Goal: Check status: Check status

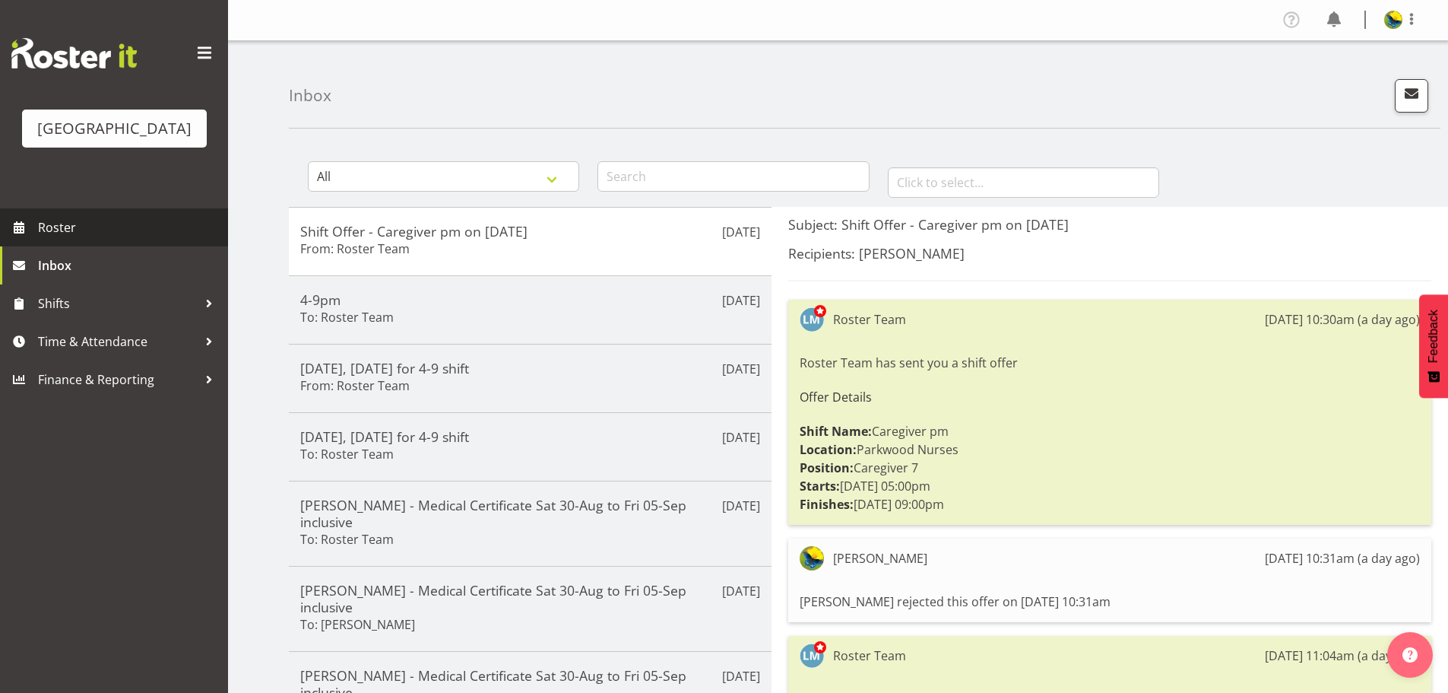
click at [72, 239] on span "Roster" at bounding box center [129, 227] width 182 height 23
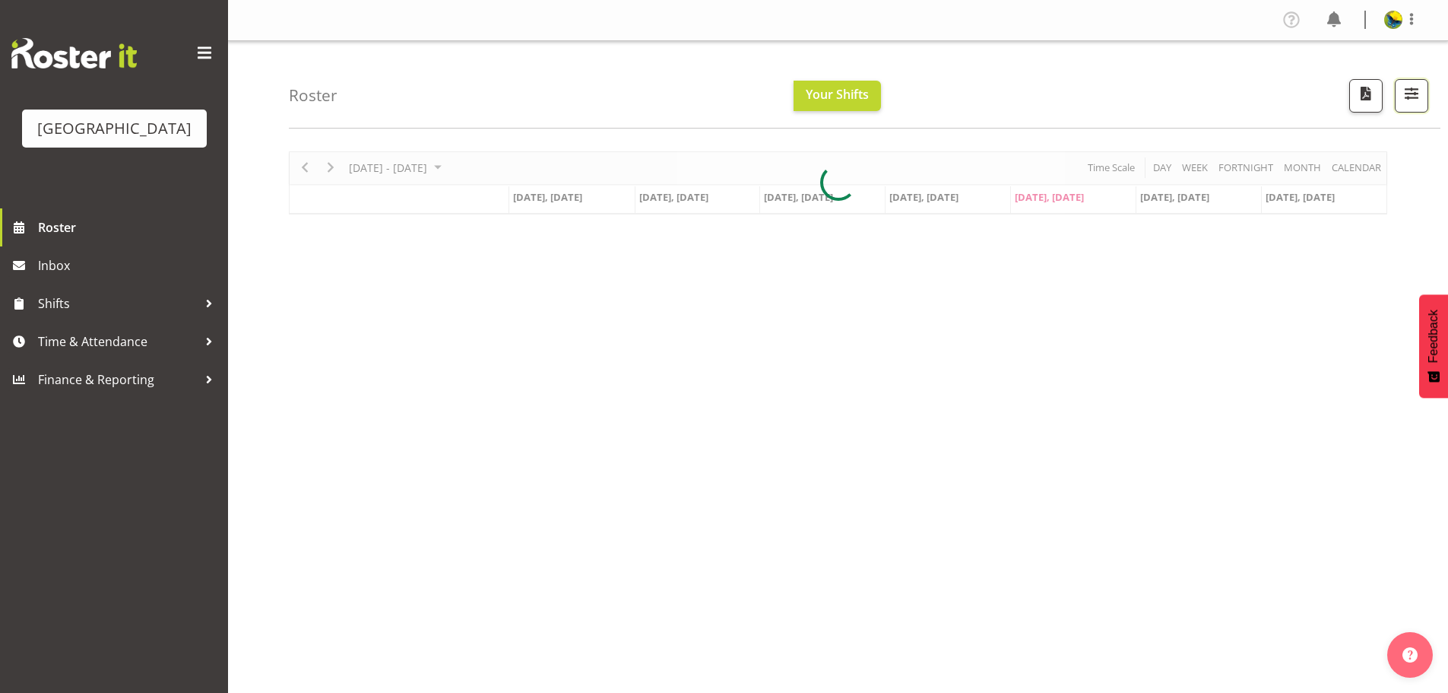
click at [1395, 103] on button "button" at bounding box center [1411, 95] width 33 height 33
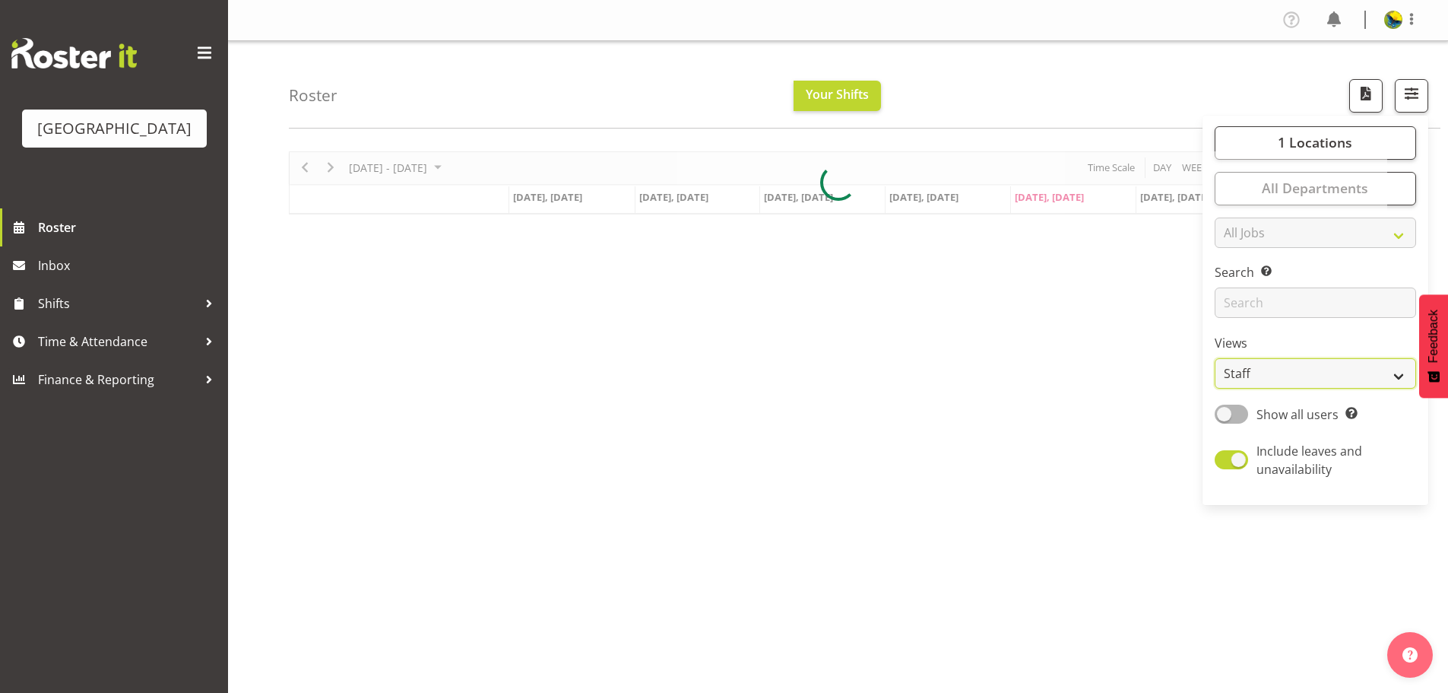
click at [1353, 389] on select "Staff Role Shift - Horizontal Shift - Vertical Staff - Location" at bounding box center [1315, 373] width 201 height 30
select select "shift"
click at [1215, 389] on select "Staff Role Shift - Horizontal Shift - Vertical Staff - Location" at bounding box center [1315, 373] width 201 height 30
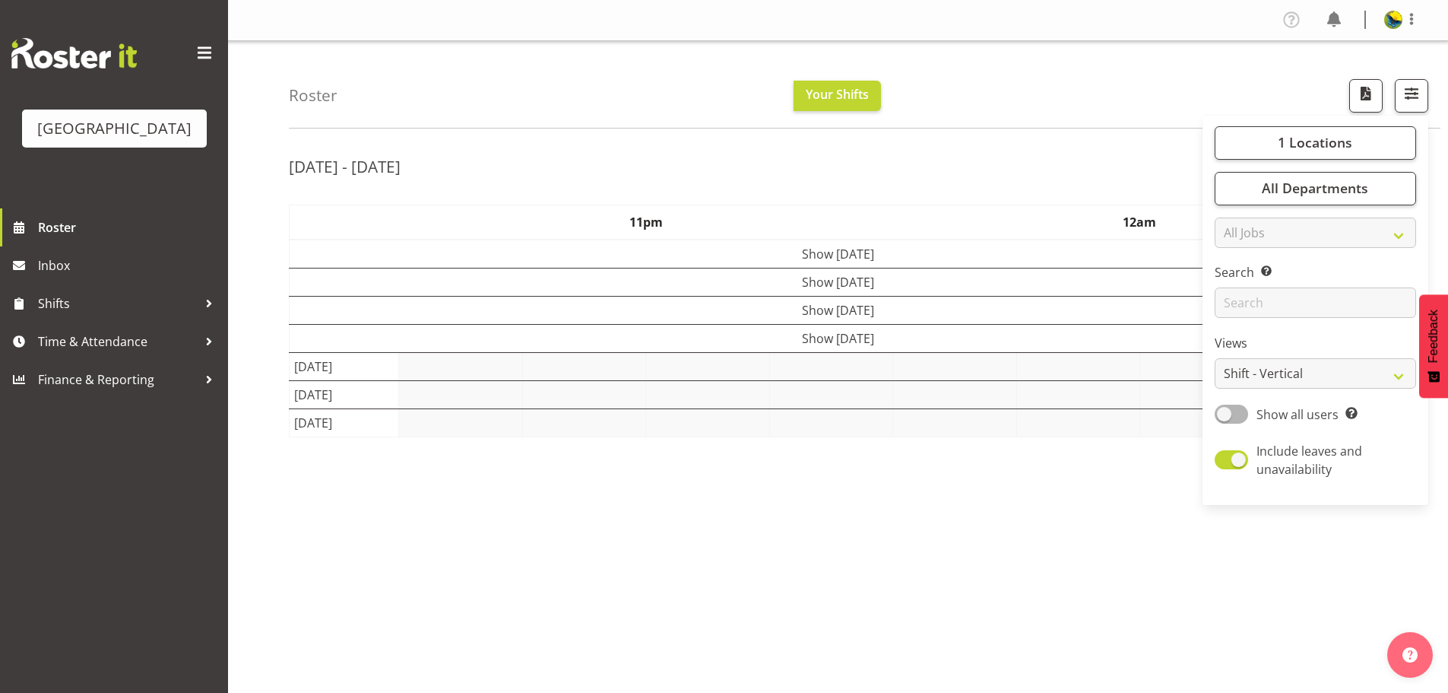
click at [1180, 69] on div "Roster Your Shifts 1 Locations [GEOGRAPHIC_DATA] Kitchen [GEOGRAPHIC_DATA] Sele…" at bounding box center [865, 84] width 1152 height 87
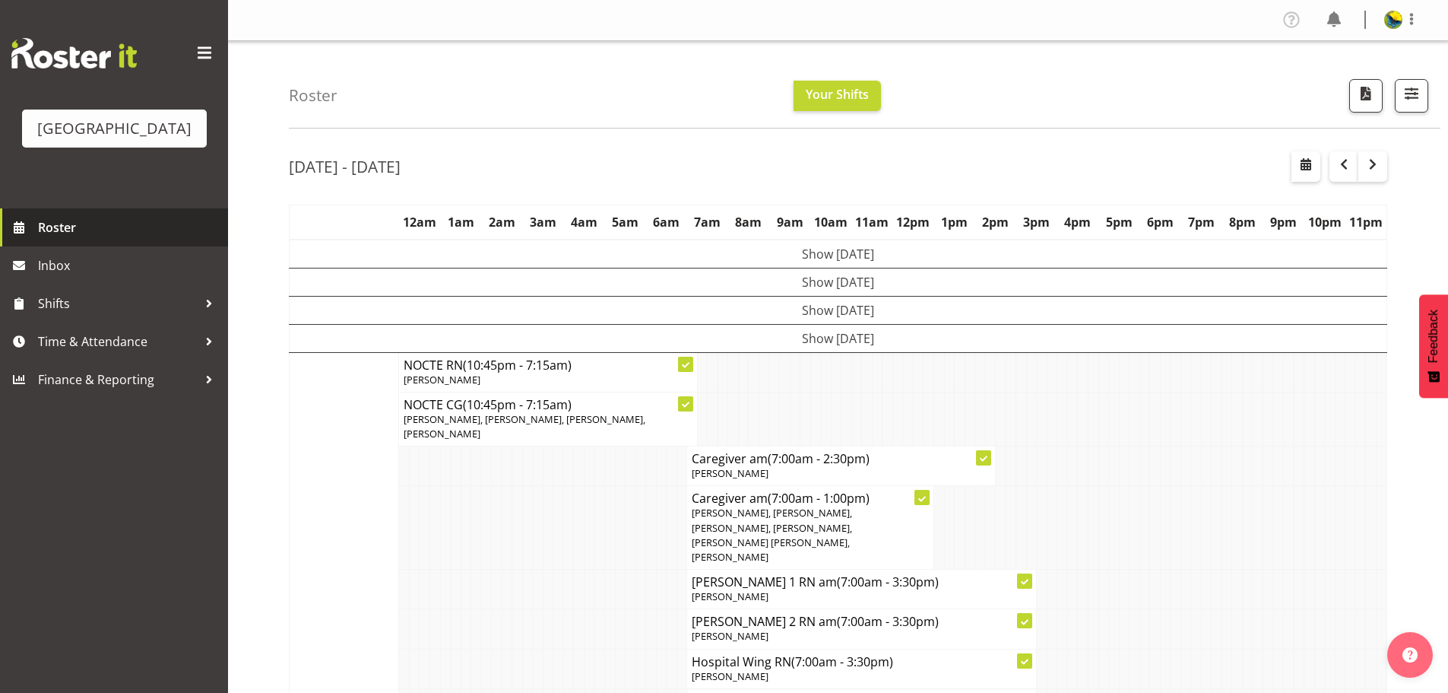
click at [128, 239] on span "Roster" at bounding box center [129, 227] width 182 height 23
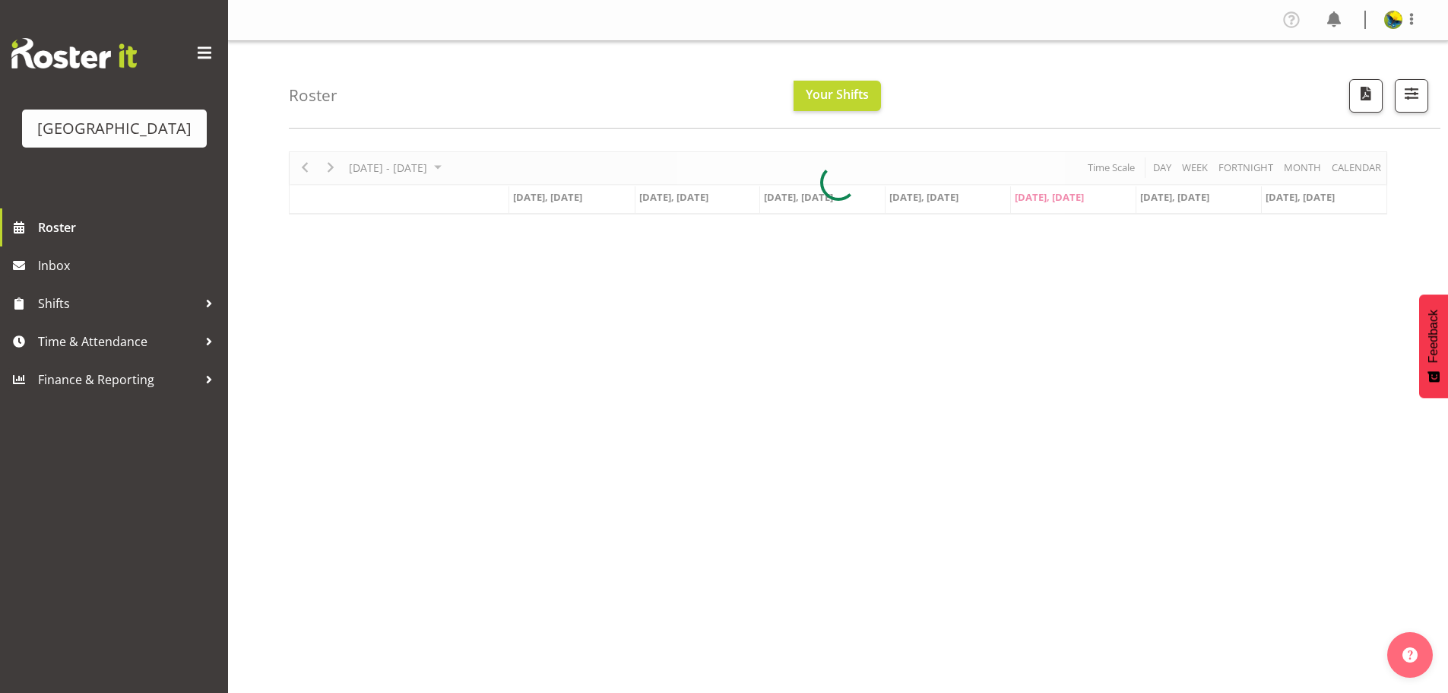
click at [1353, 170] on div at bounding box center [838, 182] width 1099 height 63
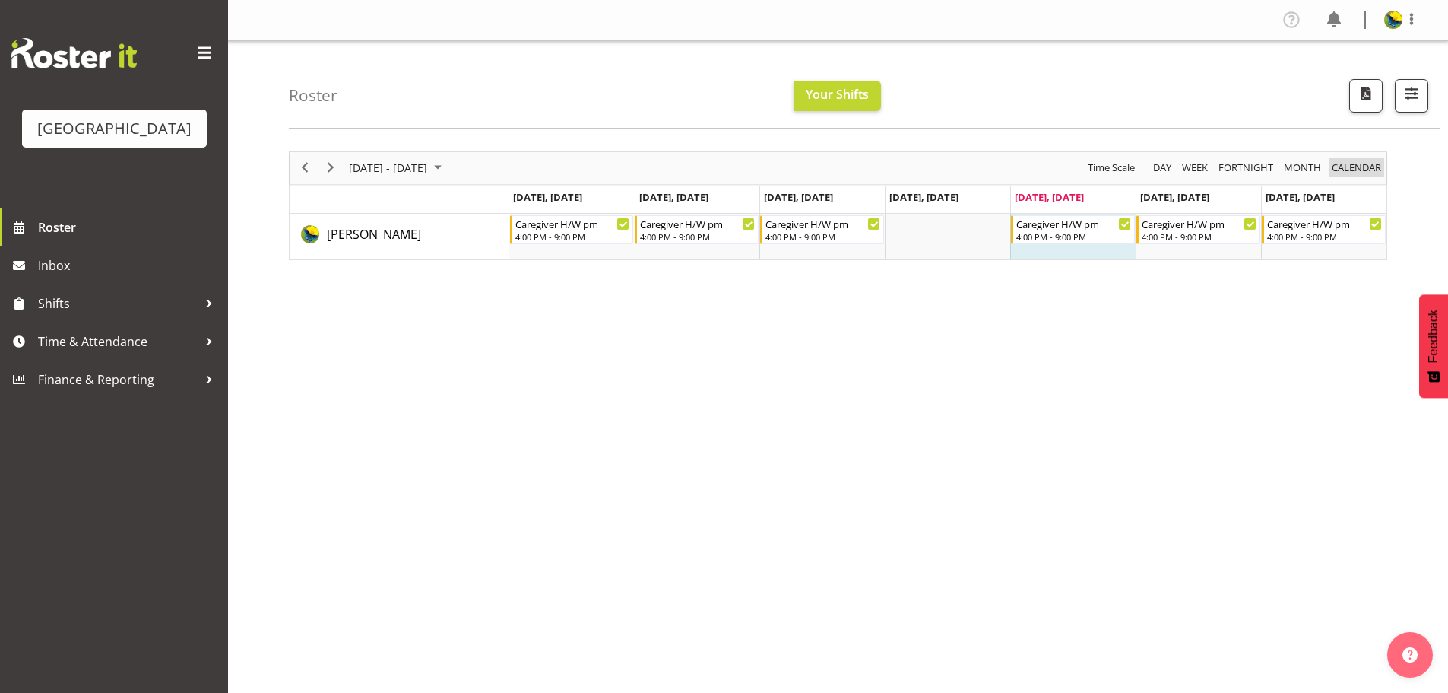
click at [1357, 177] on span "calendar" at bounding box center [1357, 167] width 52 height 19
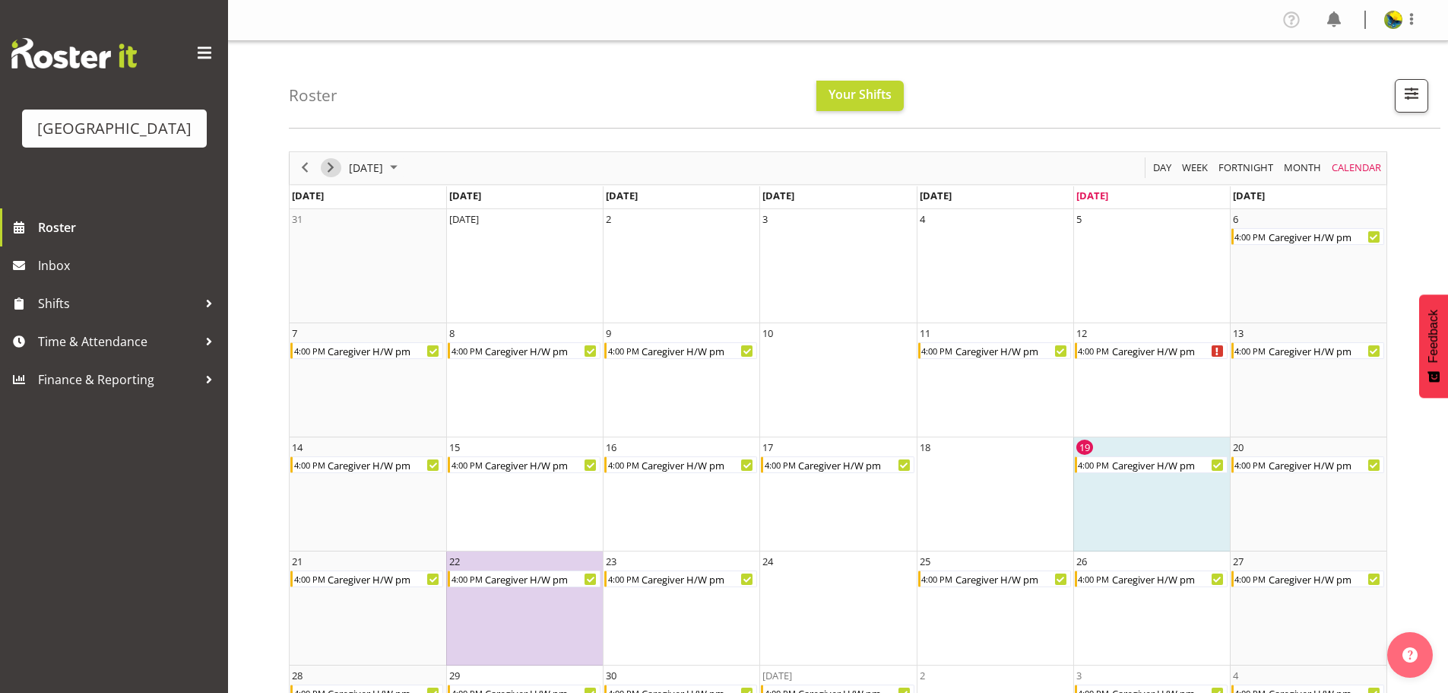
click at [332, 174] on span "Next" at bounding box center [331, 167] width 18 height 19
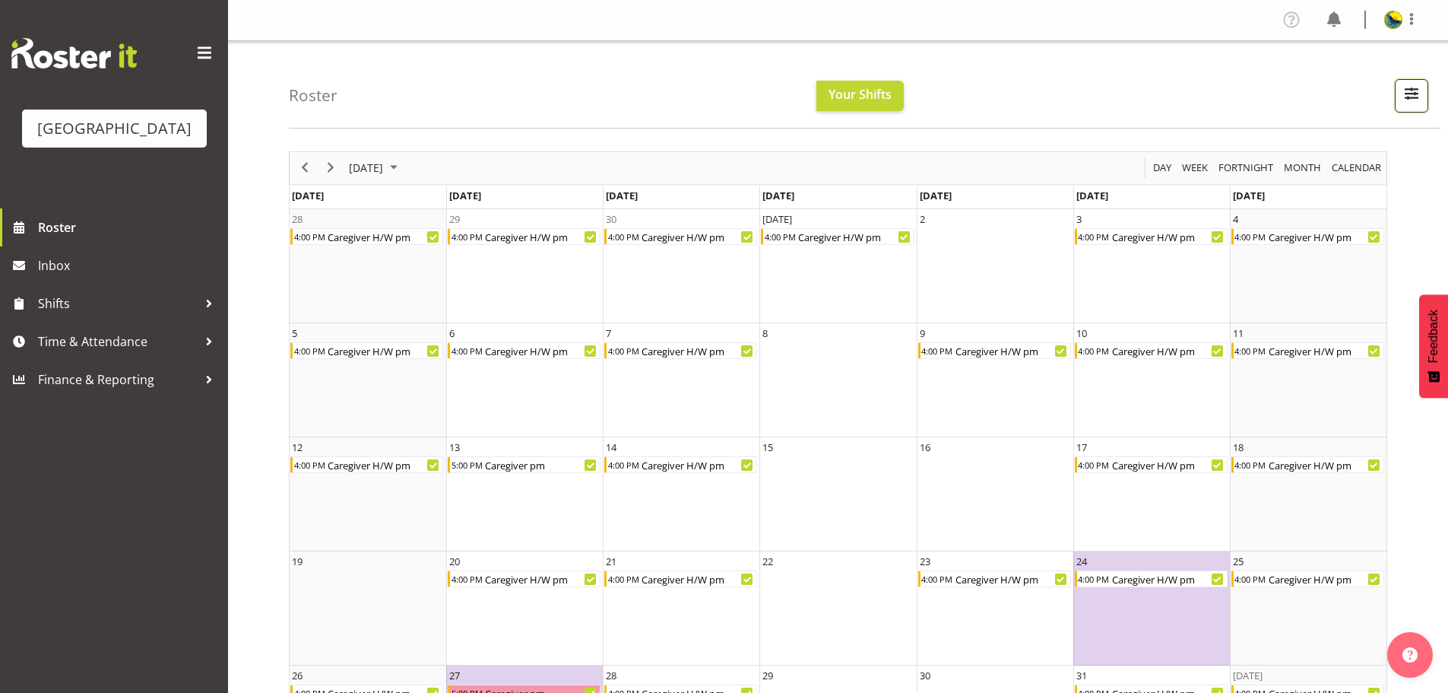
click at [1406, 113] on button "button" at bounding box center [1411, 95] width 33 height 33
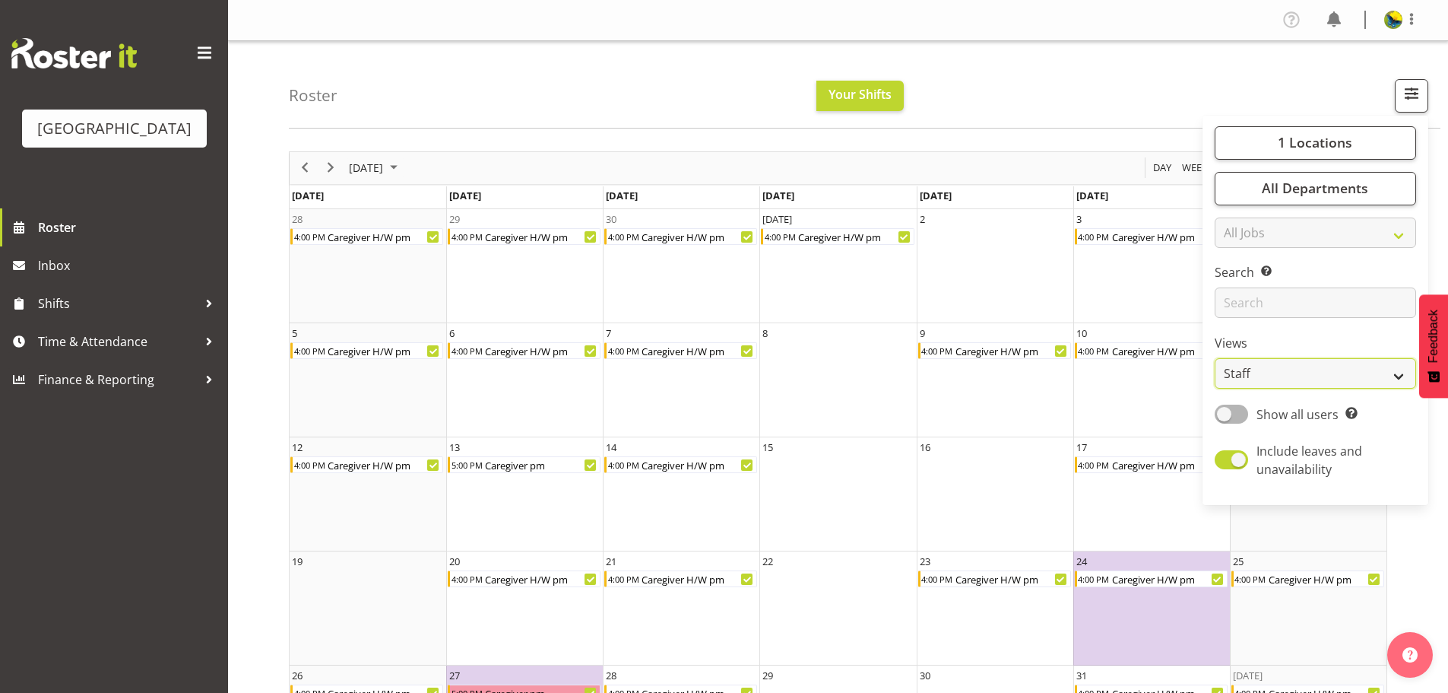
click at [1274, 389] on select "Staff Role Shift - Horizontal Shift - Vertical Staff - Location" at bounding box center [1315, 373] width 201 height 30
select select "shiftH"
click at [1215, 389] on select "Staff Role Shift - Horizontal Shift - Vertical Staff - Location" at bounding box center [1315, 373] width 201 height 30
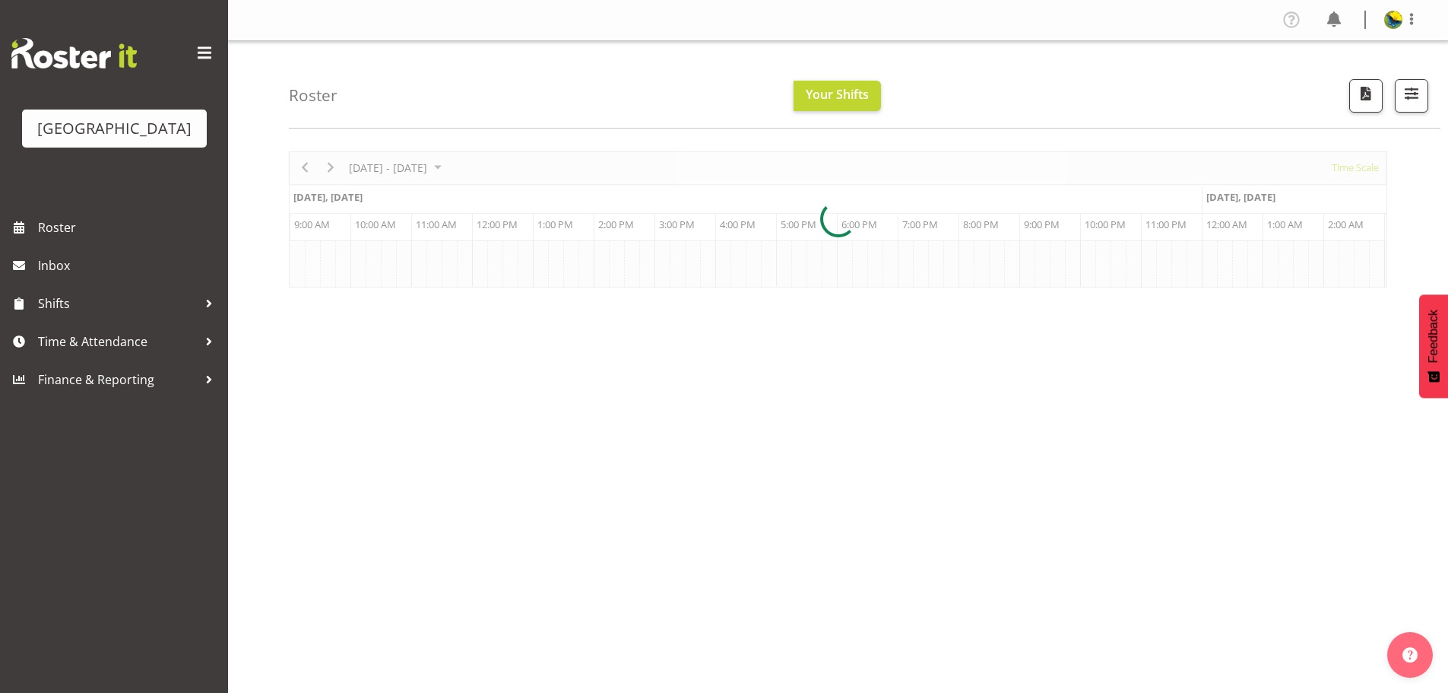
scroll to position [0, 547]
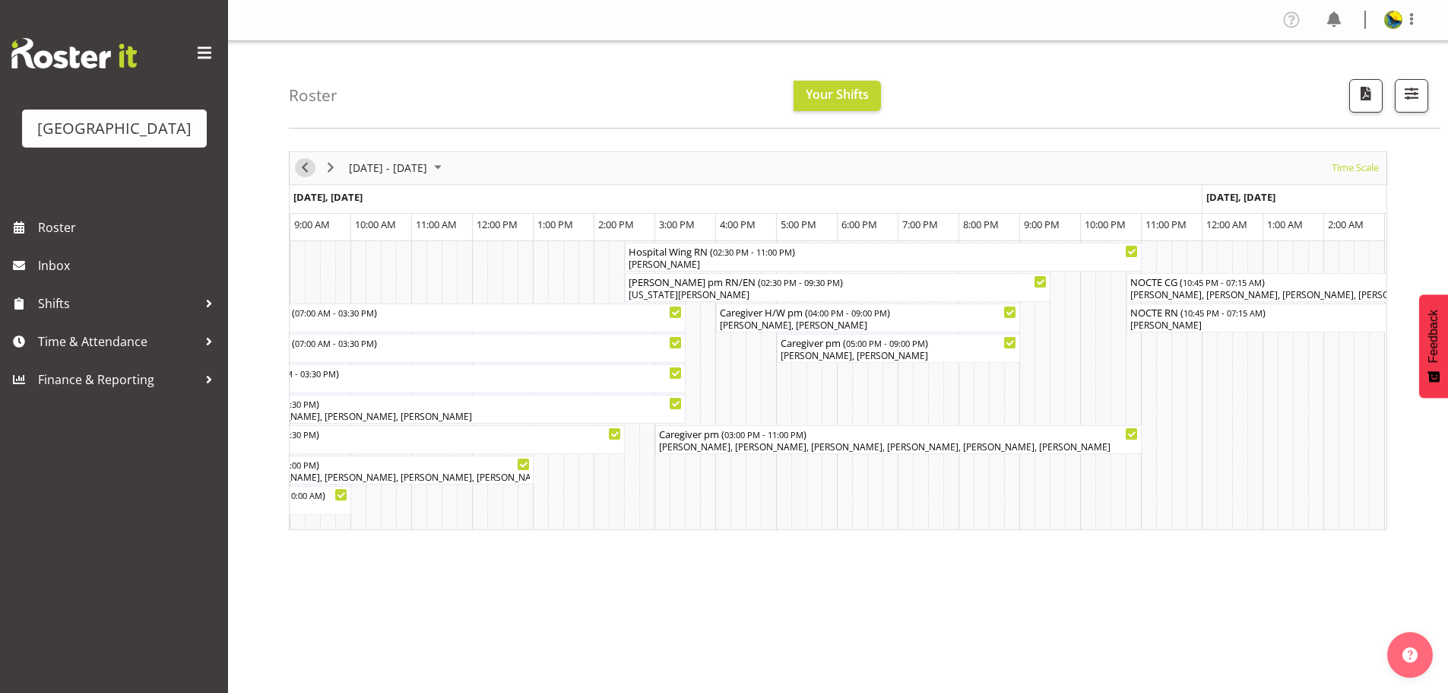
click at [309, 177] on span "Previous" at bounding box center [305, 167] width 18 height 19
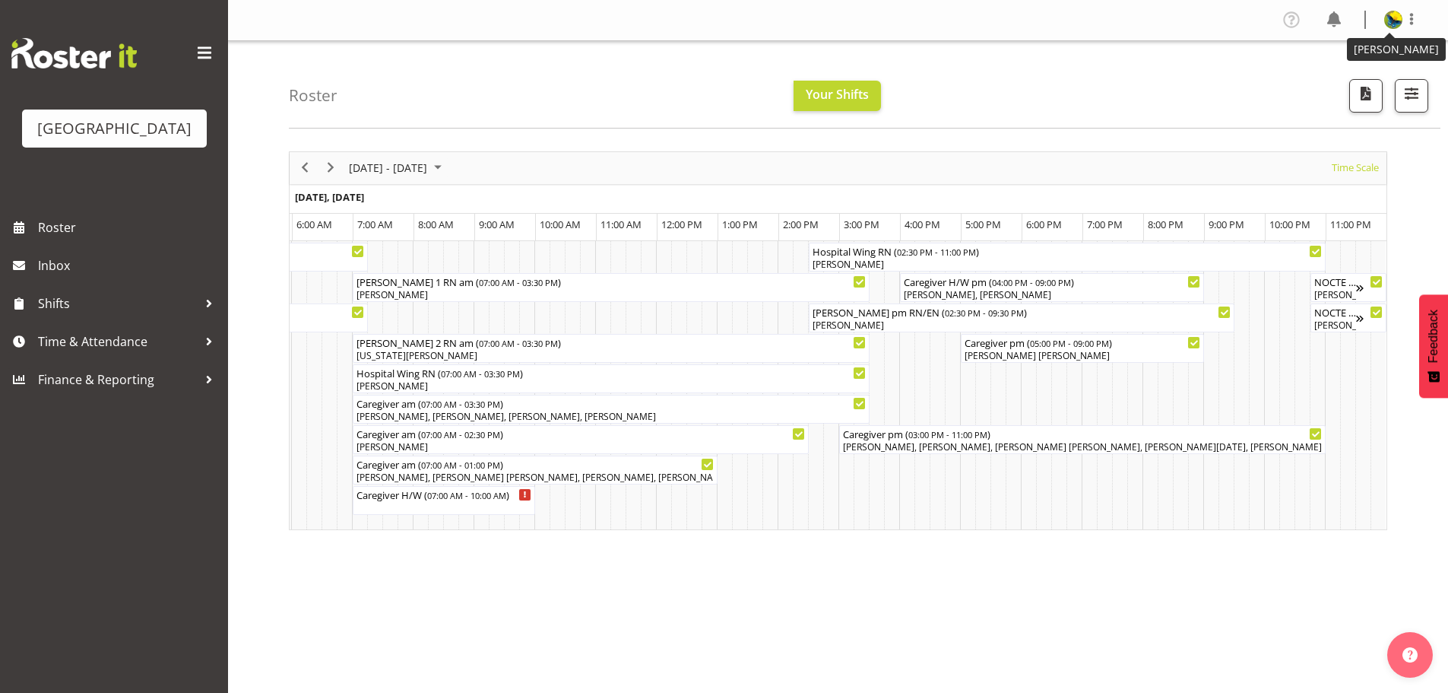
click at [1397, 22] on img at bounding box center [1394, 20] width 18 height 18
click at [1363, 94] on link "Log Out" at bounding box center [1348, 79] width 146 height 27
